Goal: Transaction & Acquisition: Obtain resource

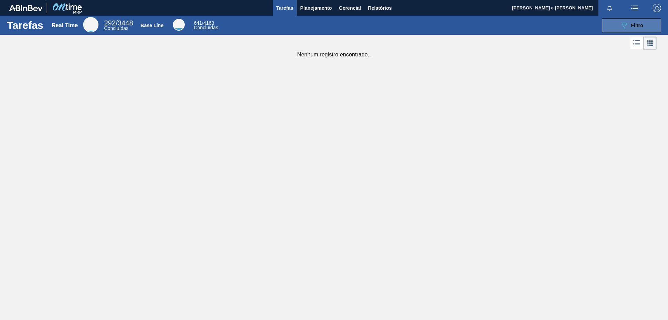
click at [624, 22] on icon "089F7B8B-B2A5-4AFE-B5C0-19BA573D28AC" at bounding box center [624, 25] width 8 height 8
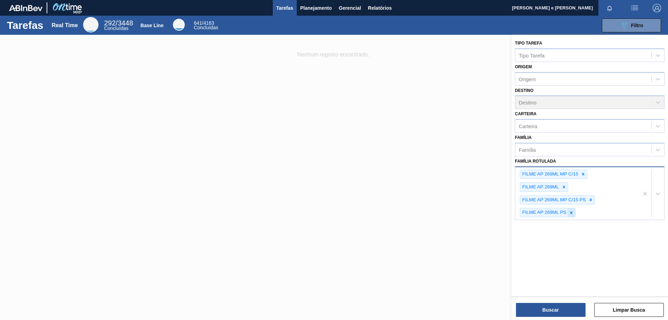
click at [571, 214] on icon at bounding box center [571, 212] width 5 height 5
click at [590, 199] on icon at bounding box center [590, 199] width 2 height 2
click at [565, 186] on icon at bounding box center [563, 186] width 5 height 5
click at [583, 174] on icon at bounding box center [583, 174] width 2 height 2
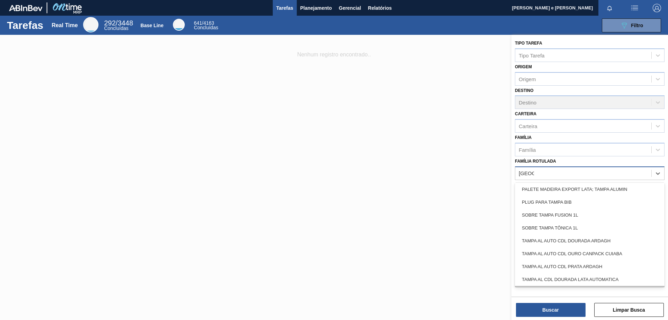
scroll to position [139, 0]
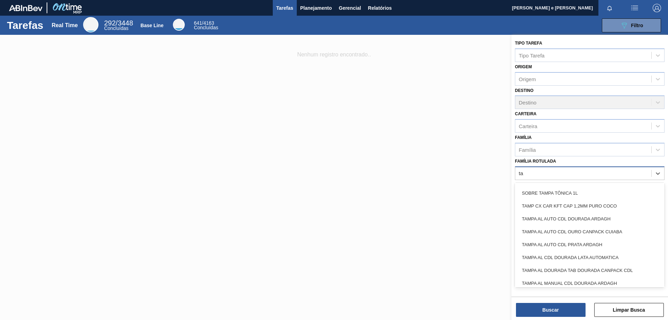
type Rotulada "t"
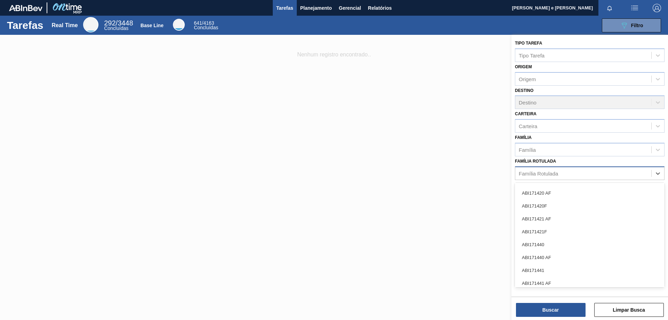
click at [382, 84] on div at bounding box center [334, 195] width 668 height 320
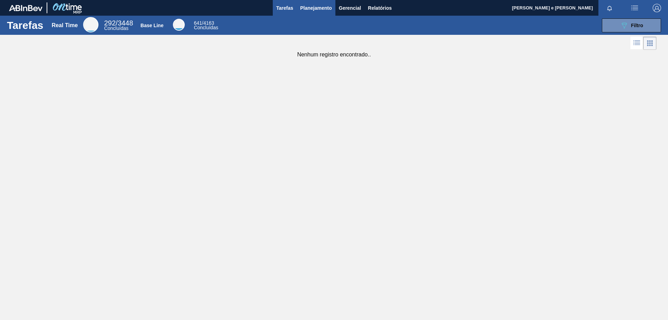
click at [310, 3] on button "Planejamento" at bounding box center [316, 8] width 39 height 16
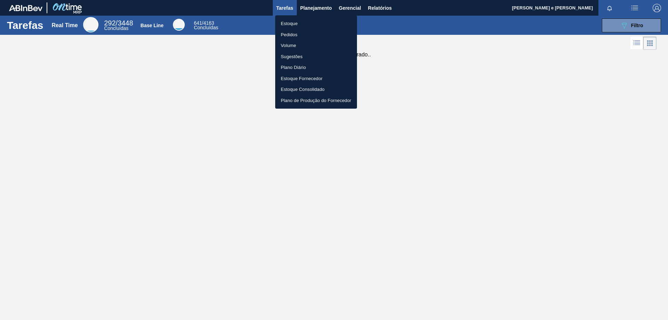
click at [293, 33] on li "Pedidos" at bounding box center [316, 34] width 82 height 11
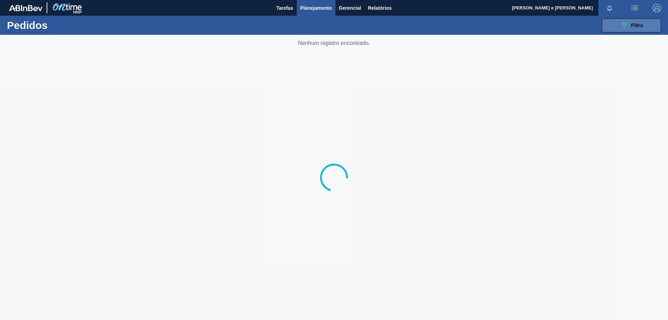
click at [621, 27] on icon "089F7B8B-B2A5-4AFE-B5C0-19BA573D28AC" at bounding box center [624, 25] width 8 height 8
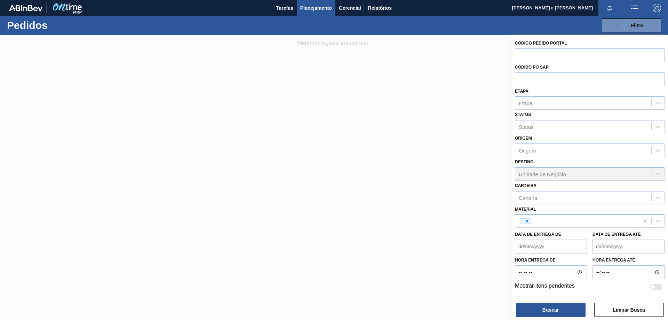
click at [232, 119] on div at bounding box center [334, 195] width 668 height 320
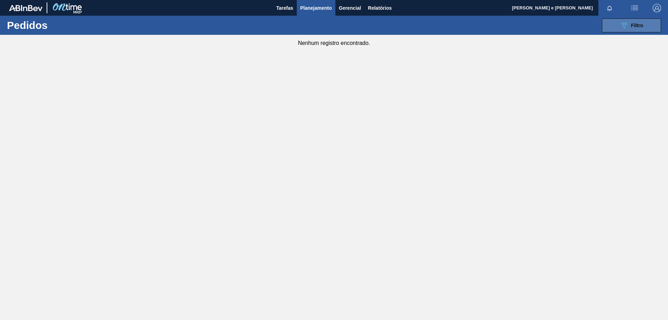
click at [644, 18] on button "089F7B8B-B2A5-4AFE-B5C0-19BA573D28AC Filtro" at bounding box center [631, 25] width 59 height 14
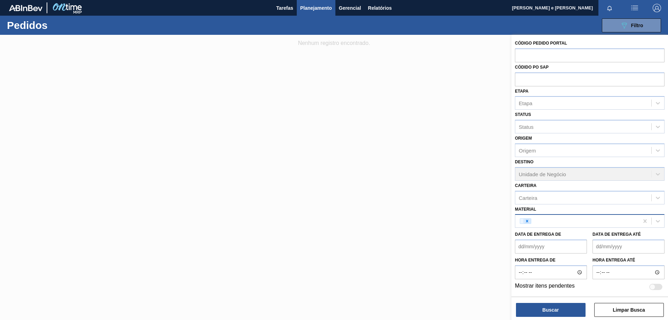
click at [530, 219] on div at bounding box center [527, 220] width 8 height 5
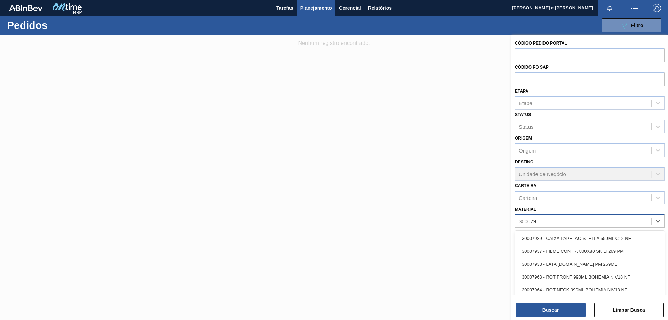
type input "30007970"
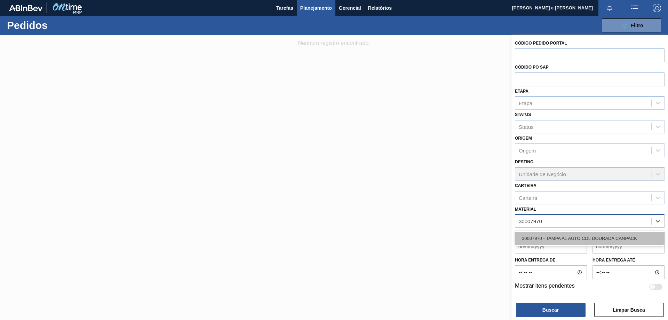
click at [548, 236] on div "30007970 - TAMPA AL AUTO CDL DOURADA CANPACK" at bounding box center [590, 238] width 150 height 13
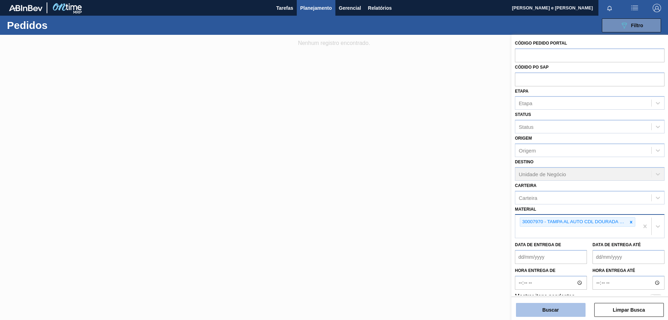
click at [544, 306] on button "Buscar" at bounding box center [551, 310] width 70 height 14
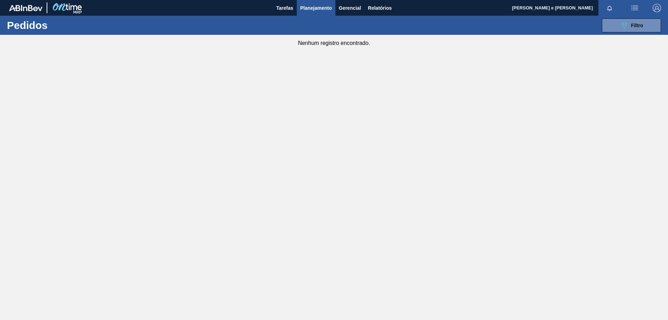
click at [378, 85] on main "Tarefas Planejamento Gerencial Relatórios Gleyciane [PERSON_NAME] e [PERSON_NAM…" at bounding box center [334, 160] width 668 height 320
click at [309, 3] on button "Planejamento" at bounding box center [316, 8] width 39 height 16
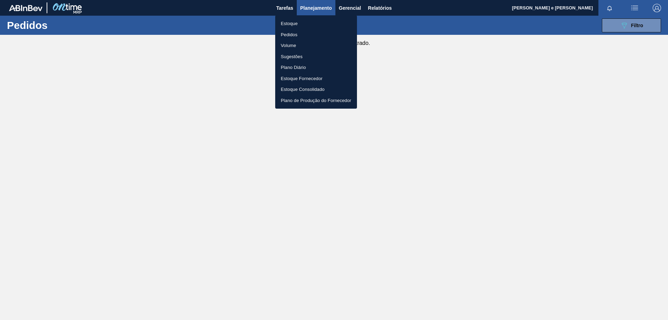
click at [289, 21] on li "Estoque" at bounding box center [316, 23] width 82 height 11
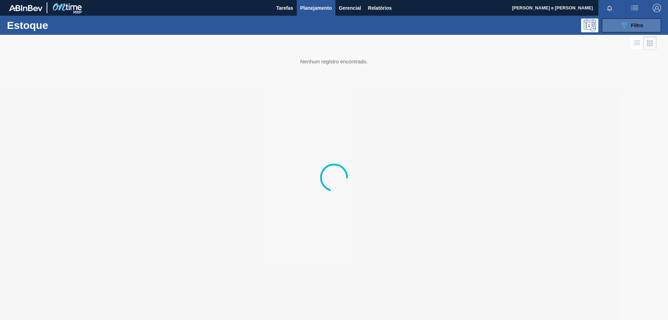
click at [618, 29] on button "089F7B8B-B2A5-4AFE-B5C0-19BA573D28AC Filtro" at bounding box center [631, 25] width 59 height 14
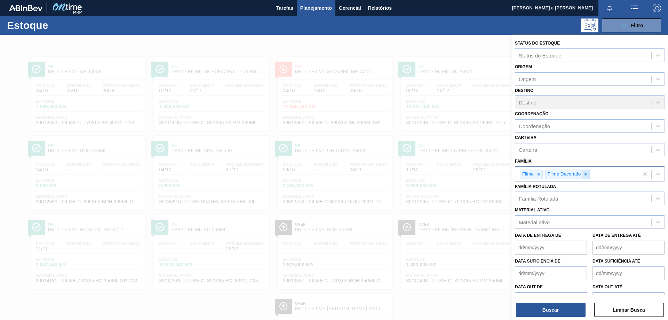
click at [585, 173] on icon at bounding box center [585, 173] width 5 height 5
click at [537, 174] on icon at bounding box center [538, 173] width 5 height 5
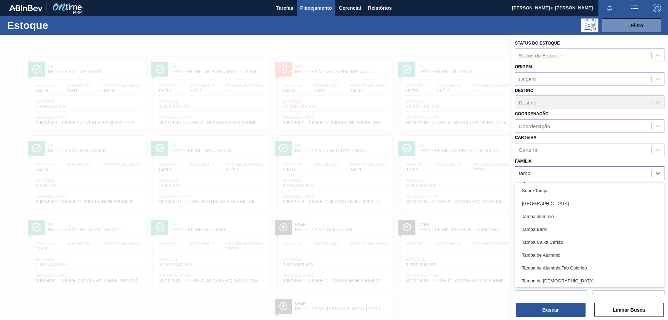
type input "[GEOGRAPHIC_DATA]"
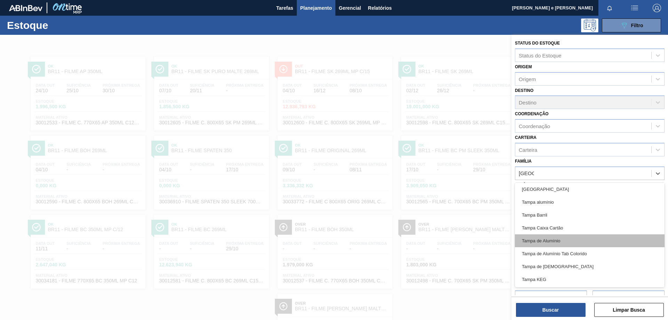
click at [550, 241] on div "Tampa de Alumínio" at bounding box center [590, 240] width 150 height 13
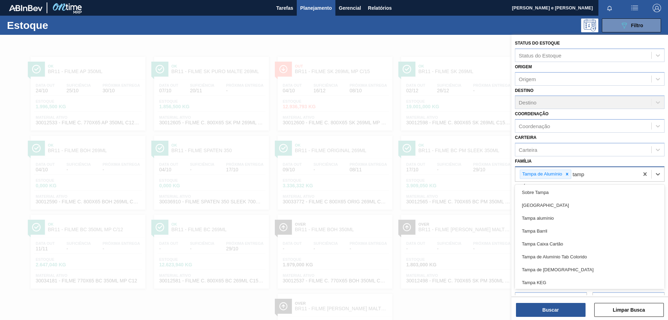
type input "[GEOGRAPHIC_DATA]"
click at [545, 207] on div "[GEOGRAPHIC_DATA]" at bounding box center [590, 203] width 150 height 13
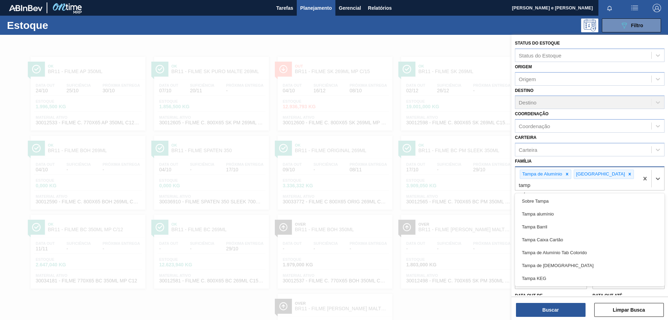
type input "[GEOGRAPHIC_DATA]"
click at [549, 259] on div "Tampa de [DEMOGRAPHIC_DATA]" at bounding box center [590, 265] width 150 height 13
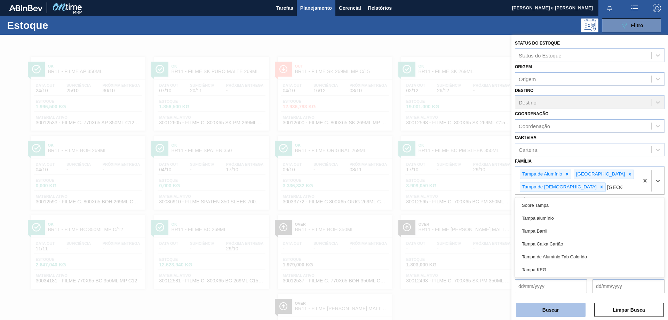
type input "[GEOGRAPHIC_DATA]"
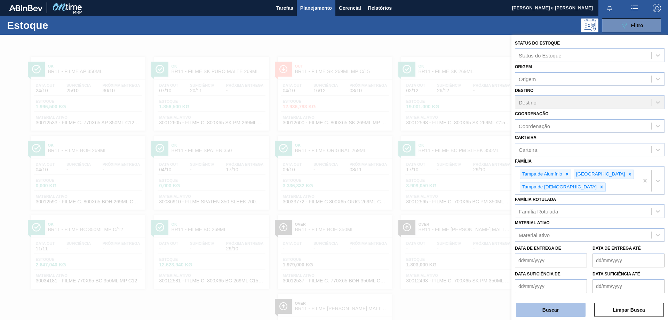
click at [548, 311] on button "Buscar" at bounding box center [551, 310] width 70 height 14
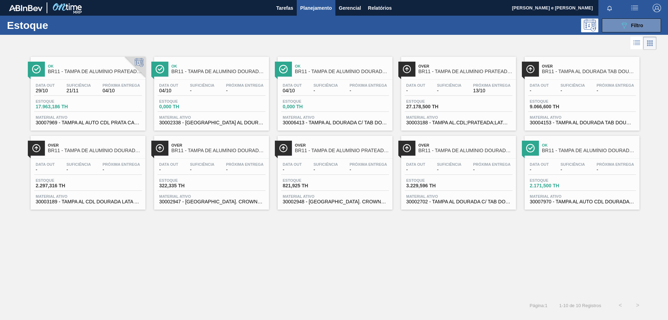
click at [528, 223] on div "Ok BR11 - [GEOGRAPHIC_DATA] DE ALUMÍNIO PRATEADA CANPACK CDL Data out 29/10 Suf…" at bounding box center [334, 173] width 668 height 245
click at [386, 252] on div "Ok BR11 - [GEOGRAPHIC_DATA] DE ALUMÍNIO PRATEADA CANPACK CDL Data out 29/10 Suf…" at bounding box center [334, 173] width 668 height 245
click at [620, 27] on icon "089F7B8B-B2A5-4AFE-B5C0-19BA573D28AC" at bounding box center [624, 25] width 8 height 8
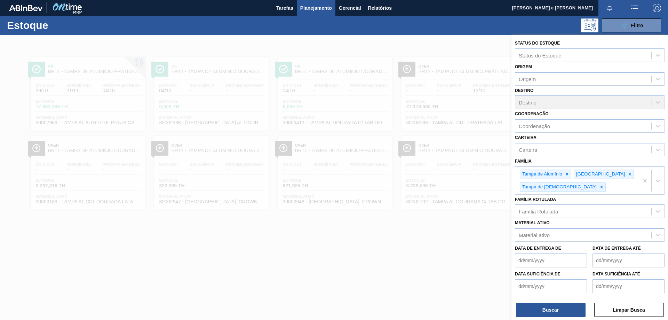
click at [436, 262] on div at bounding box center [334, 195] width 668 height 320
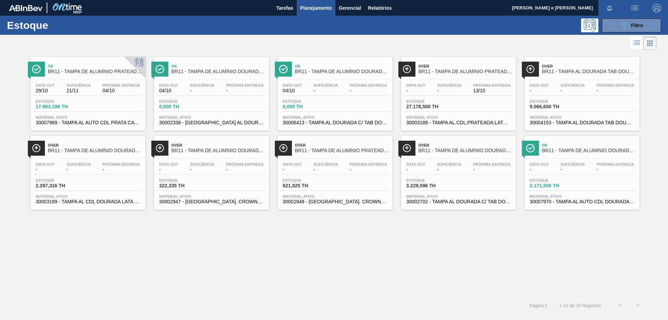
click at [588, 236] on div "Ok BR11 - [GEOGRAPHIC_DATA] DE ALUMÍNIO PRATEADA CANPACK CDL Data out 29/10 Suf…" at bounding box center [334, 173] width 668 height 245
click at [574, 168] on span "-" at bounding box center [572, 169] width 24 height 5
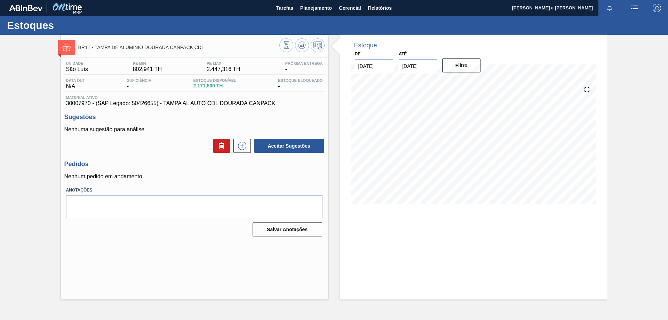
click at [148, 132] on p "Nenhuma sugestão para análise" at bounding box center [194, 129] width 260 height 6
click at [161, 236] on div "Salvar Anotações" at bounding box center [194, 229] width 257 height 15
click at [166, 120] on h3 "Sugestões" at bounding box center [194, 116] width 260 height 7
click at [310, 166] on h3 "Pedidos" at bounding box center [194, 163] width 260 height 7
click at [253, 166] on h3 "Pedidos" at bounding box center [194, 163] width 260 height 7
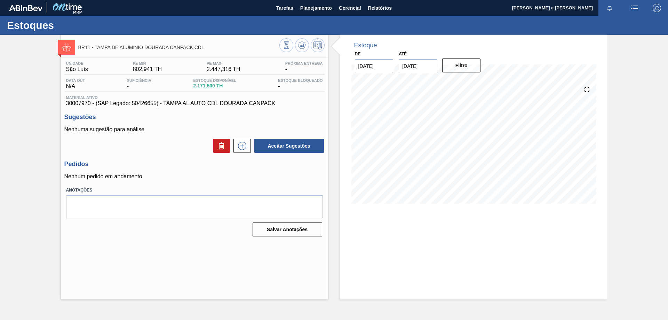
click at [183, 141] on div "Aceitar Sugestões" at bounding box center [194, 145] width 260 height 15
click at [181, 282] on div "BR11 - TAMPA DE ALUMÍNIO DOURADA CANPACK CDL Unidade São [PERSON_NAME] PE MIN 8…" at bounding box center [194, 167] width 267 height 264
click at [308, 185] on div "Unidade São [PERSON_NAME] PE MIN 802,941 TH PE MAX 2.447,316 TH Próxima Entrega…" at bounding box center [194, 148] width 267 height 181
click at [363, 8] on button "Gerencial" at bounding box center [349, 8] width 29 height 16
click at [375, 8] on div at bounding box center [334, 160] width 668 height 320
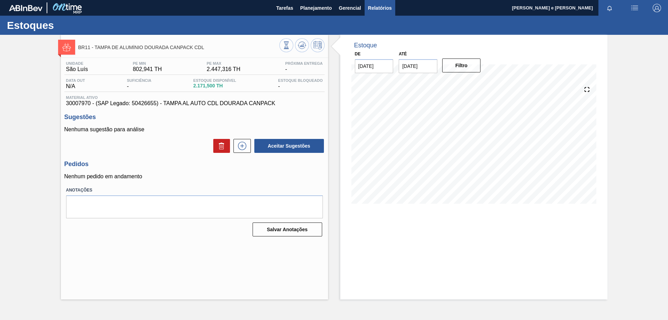
click at [384, 4] on span "Relatórios" at bounding box center [380, 8] width 24 height 8
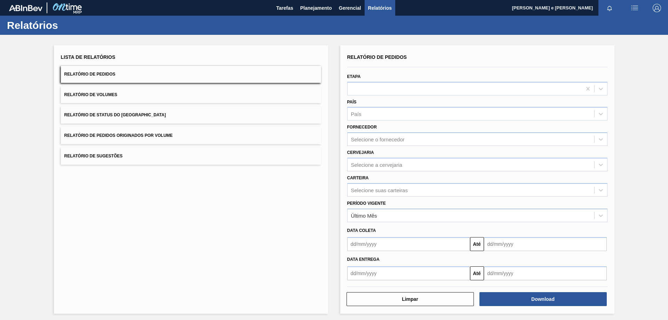
click at [85, 78] on button "Relatório de Pedidos" at bounding box center [191, 74] width 260 height 17
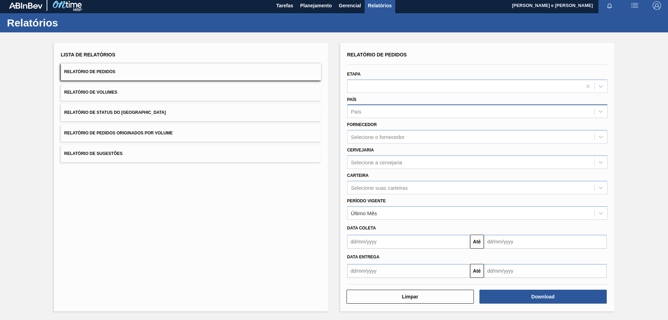
click at [373, 115] on div "País" at bounding box center [470, 111] width 247 height 10
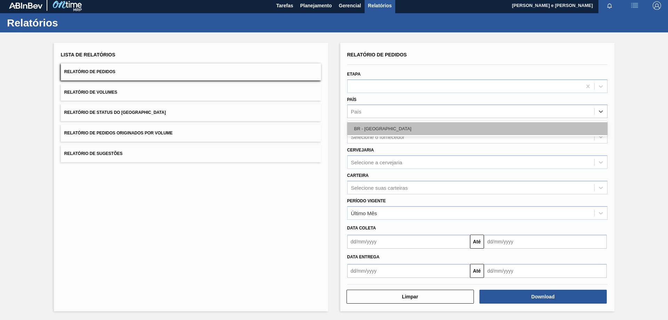
click at [364, 128] on div "BR - [GEOGRAPHIC_DATA]" at bounding box center [477, 128] width 260 height 13
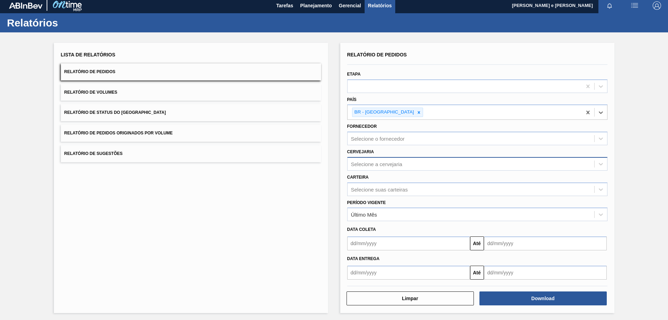
click at [360, 160] on div "Selecione a cervejaria" at bounding box center [470, 164] width 247 height 10
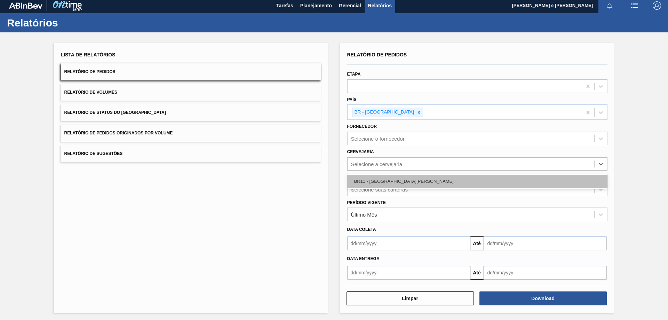
click at [368, 177] on div "BR11 - [GEOGRAPHIC_DATA][PERSON_NAME]" at bounding box center [477, 181] width 260 height 13
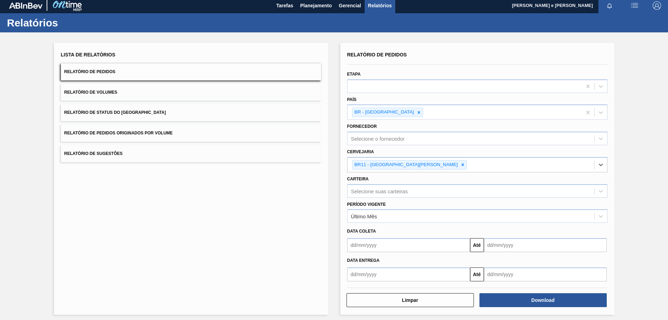
scroll to position [6, 0]
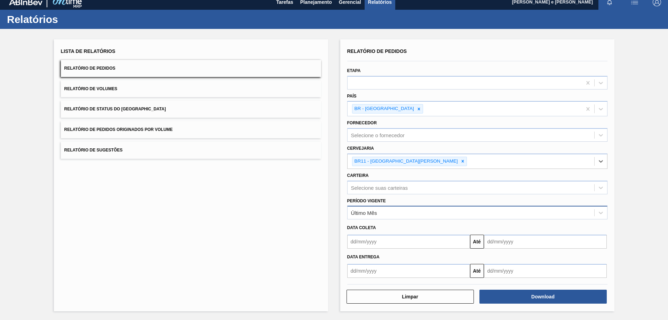
click at [373, 210] on div "Último Mês" at bounding box center [364, 213] width 26 height 6
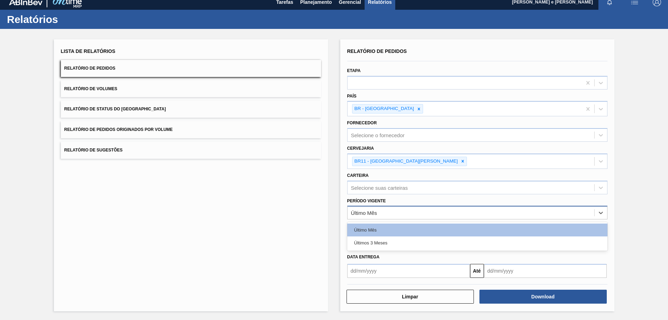
click at [373, 211] on div "Último Mês" at bounding box center [364, 213] width 26 height 6
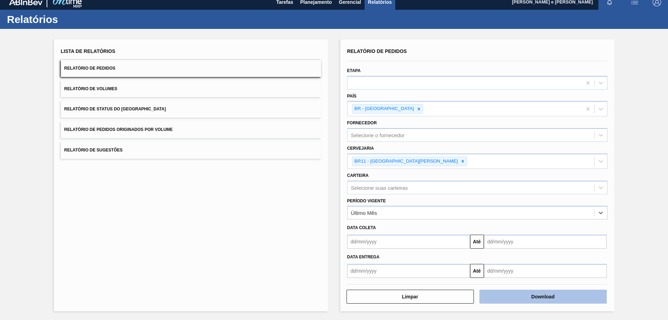
click at [507, 297] on button "Download" at bounding box center [542, 296] width 127 height 14
click at [644, 94] on div "Lista de Relatórios Relatório de Pedidos Relatório de Volumes Relatório de Stat…" at bounding box center [334, 174] width 668 height 291
